Goal: Task Accomplishment & Management: Use online tool/utility

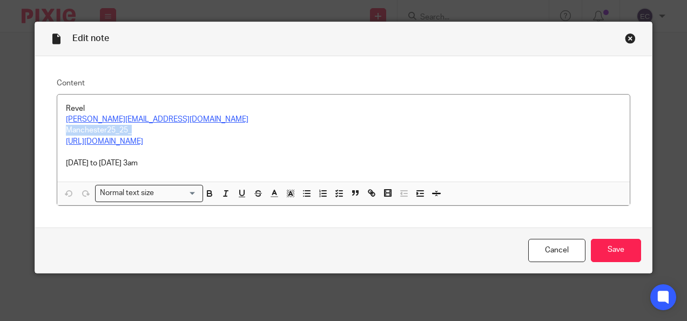
click at [629, 42] on div "Close this dialog window" at bounding box center [630, 38] width 11 height 11
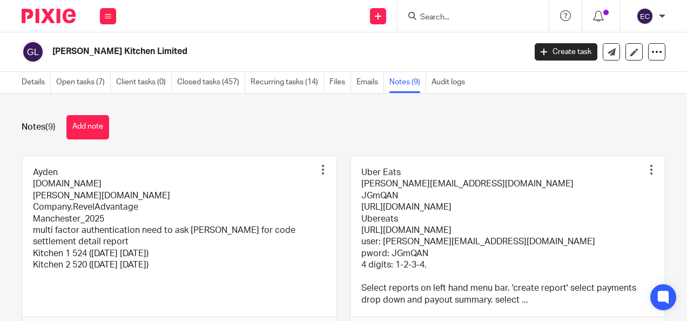
click at [450, 16] on input "Search" at bounding box center [467, 18] width 97 height 10
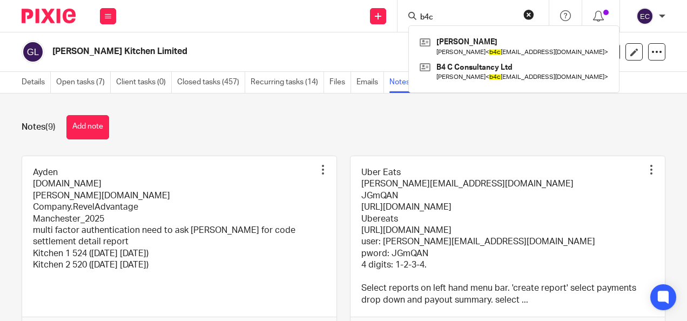
type input "b4c"
click button "submit" at bounding box center [0, 0] width 0 height 0
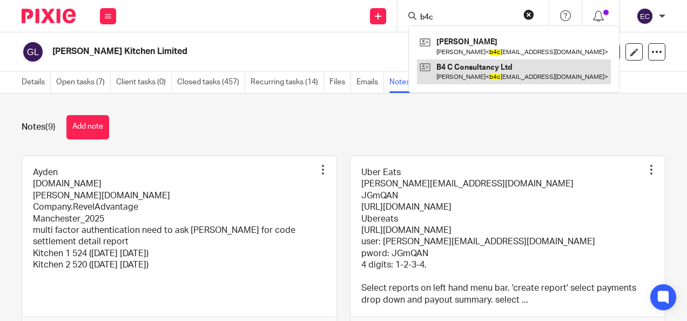
click at [481, 74] on link at bounding box center [514, 71] width 194 height 25
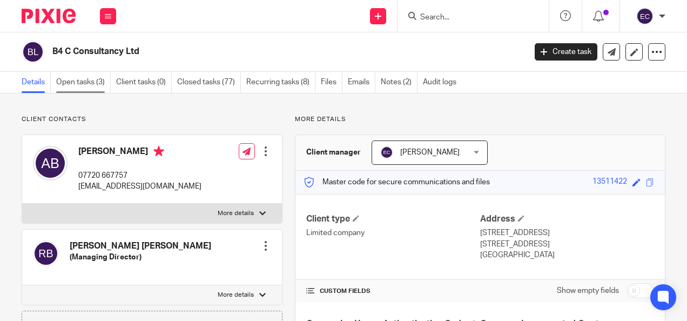
click at [91, 84] on link "Open tasks (3)" at bounding box center [83, 82] width 55 height 21
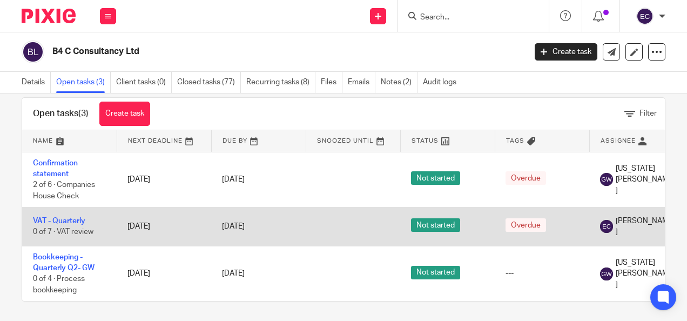
scroll to position [28, 0]
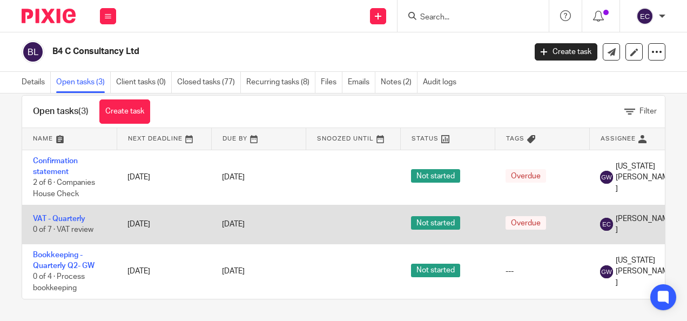
click at [87, 207] on td "VAT - Quarterly 0 of 7 · VAT review" at bounding box center [69, 224] width 94 height 38
click at [82, 205] on td "VAT - Quarterly 0 of 7 · VAT review" at bounding box center [69, 224] width 94 height 38
click at [83, 215] on link "VAT - Quarterly" at bounding box center [59, 219] width 52 height 8
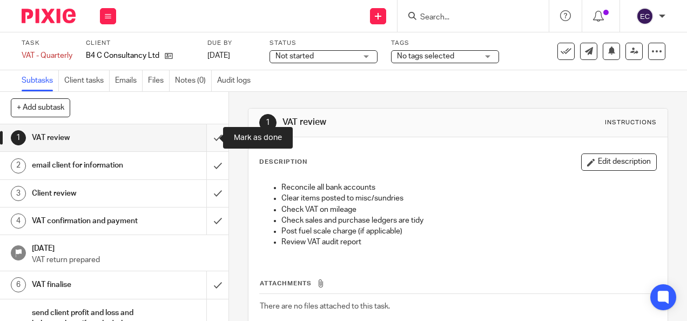
click at [203, 143] on input "submit" at bounding box center [114, 137] width 228 height 27
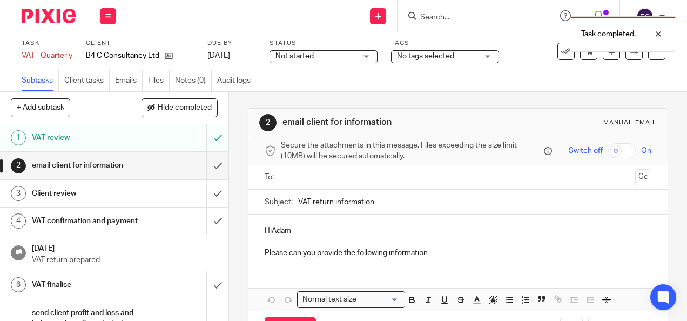
click at [302, 179] on input "text" at bounding box center [458, 177] width 346 height 12
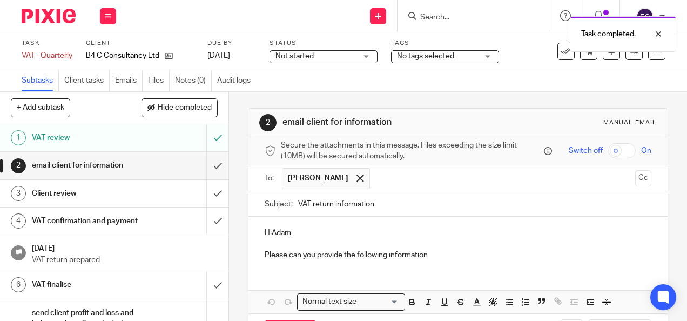
drag, startPoint x: 279, startPoint y: 232, endPoint x: 272, endPoint y: 236, distance: 7.5
click at [277, 233] on p "HiAdam" at bounding box center [458, 232] width 386 height 11
click at [269, 238] on p "HiAdam" at bounding box center [458, 232] width 386 height 11
click at [435, 258] on p "Please can you provide the following information" at bounding box center [458, 254] width 386 height 11
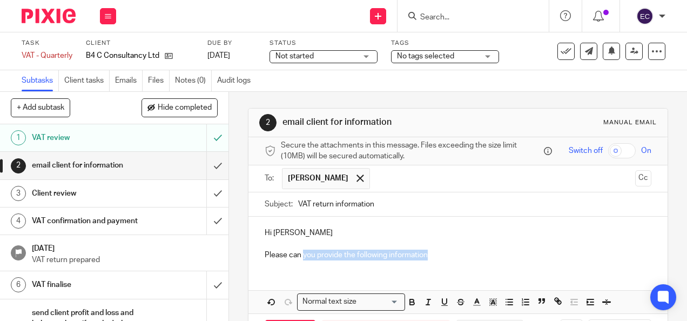
drag, startPoint x: 439, startPoint y: 253, endPoint x: 301, endPoint y: 254, distance: 138.7
click at [301, 254] on p "Please can you provide the following information" at bounding box center [458, 254] width 386 height 11
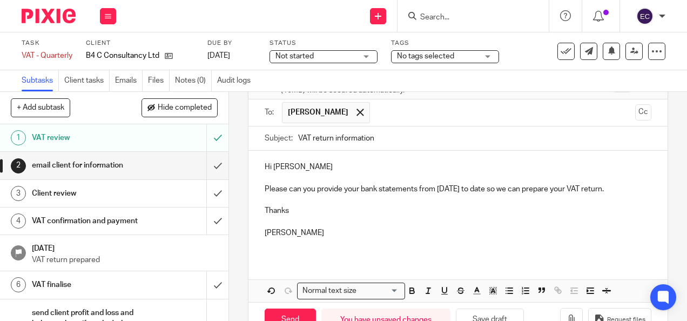
scroll to position [101, 0]
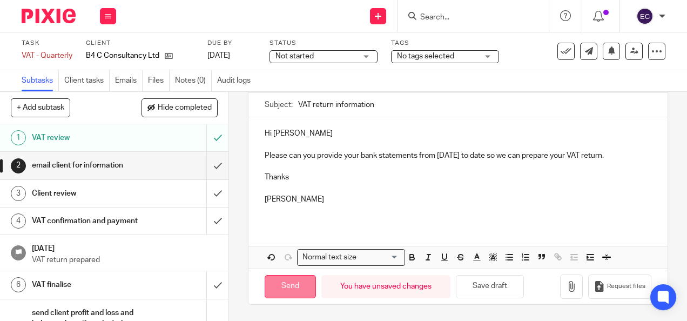
click at [294, 285] on input "Send" at bounding box center [290, 286] width 51 height 23
type input "Sent"
